Goal: Information Seeking & Learning: Check status

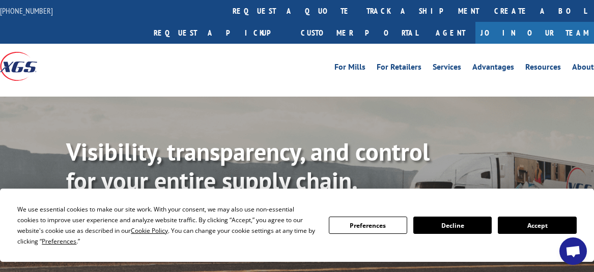
click at [529, 227] on button "Accept" at bounding box center [536, 225] width 78 height 17
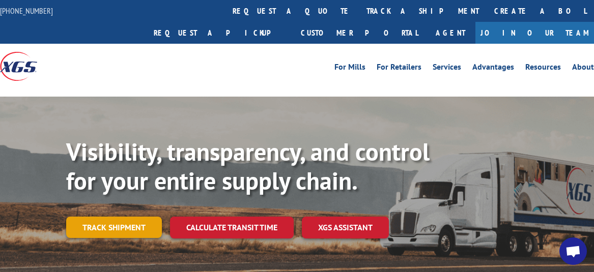
click at [137, 217] on link "Track shipment" at bounding box center [114, 227] width 96 height 21
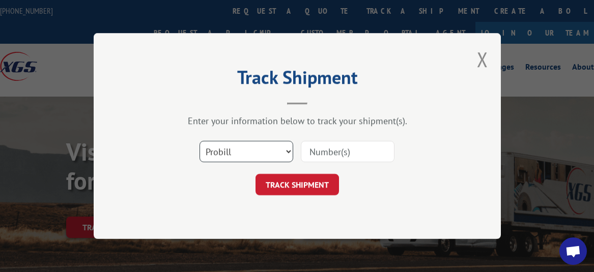
click at [236, 149] on select "Select category... Probill BOL PO" at bounding box center [246, 151] width 94 height 21
click at [199, 141] on select "Select category... Probill BOL PO" at bounding box center [246, 151] width 94 height 21
click at [285, 154] on select "Select category... Probill BOL PO" at bounding box center [246, 151] width 94 height 21
select select "po"
click at [199, 141] on select "Select category... Probill BOL PO" at bounding box center [246, 151] width 94 height 21
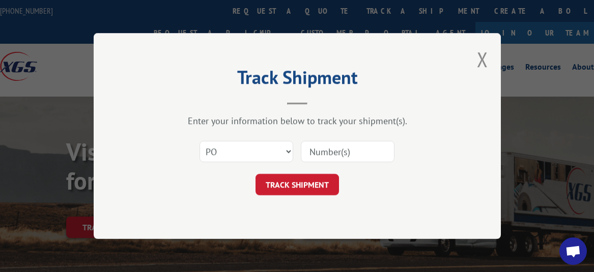
click at [341, 152] on input at bounding box center [348, 151] width 94 height 21
paste input "16945041"
type input "16945041"
click at [302, 189] on button "TRACK SHIPMENT" at bounding box center [296, 184] width 83 height 21
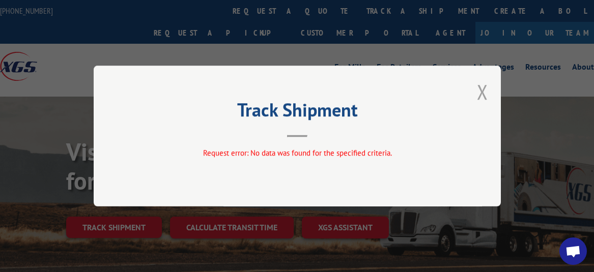
drag, startPoint x: 485, startPoint y: 96, endPoint x: 487, endPoint y: 104, distance: 8.9
click at [483, 96] on button "Close modal" at bounding box center [482, 91] width 11 height 27
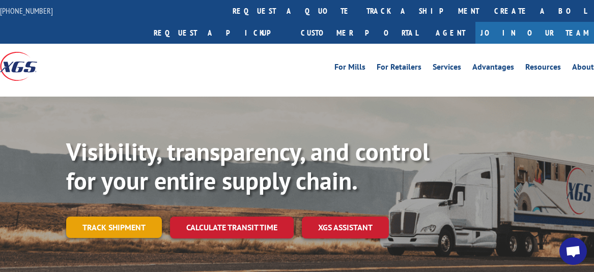
click at [136, 217] on link "Track shipment" at bounding box center [114, 227] width 96 height 21
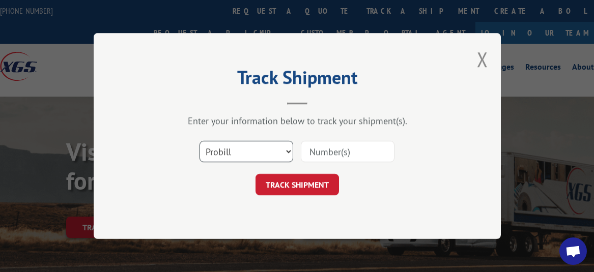
click at [231, 155] on select "Select category... Probill BOL PO" at bounding box center [246, 151] width 94 height 21
click at [334, 156] on input at bounding box center [348, 151] width 94 height 21
click at [313, 153] on input at bounding box center [348, 151] width 94 height 21
paste input "16945041"
type input "16945041"
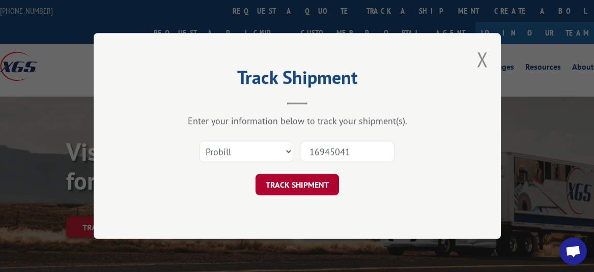
click at [313, 184] on button "TRACK SHIPMENT" at bounding box center [296, 184] width 83 height 21
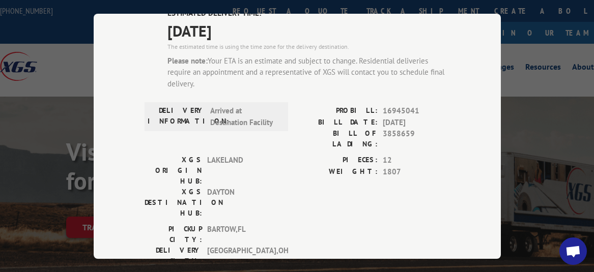
scroll to position [86, 0]
